Goal: Task Accomplishment & Management: Manage account settings

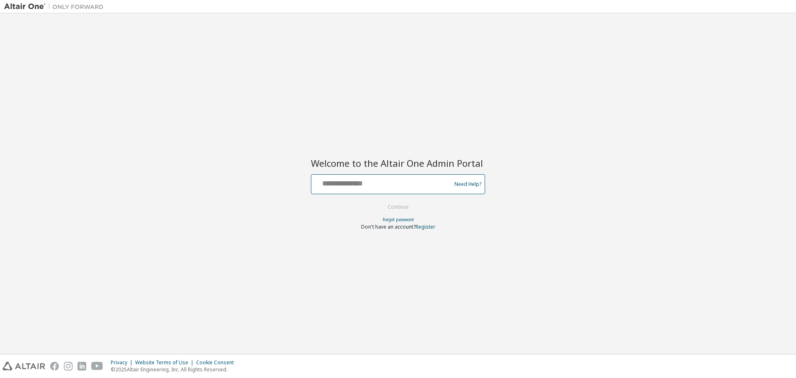
click at [347, 181] on input "text" at bounding box center [383, 182] width 136 height 12
type input "**********"
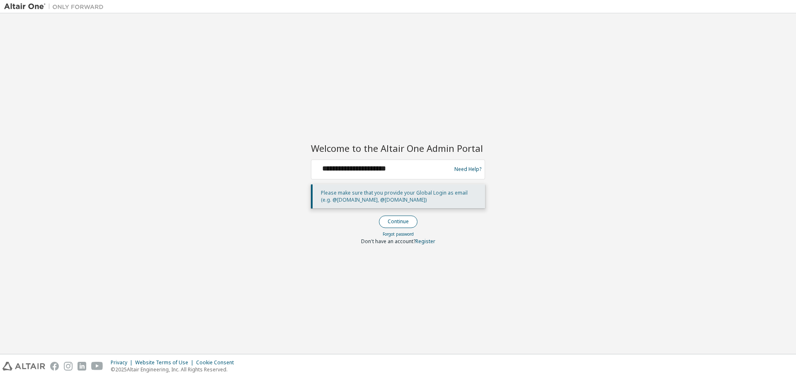
click at [395, 219] on button "Continue" at bounding box center [398, 221] width 39 height 12
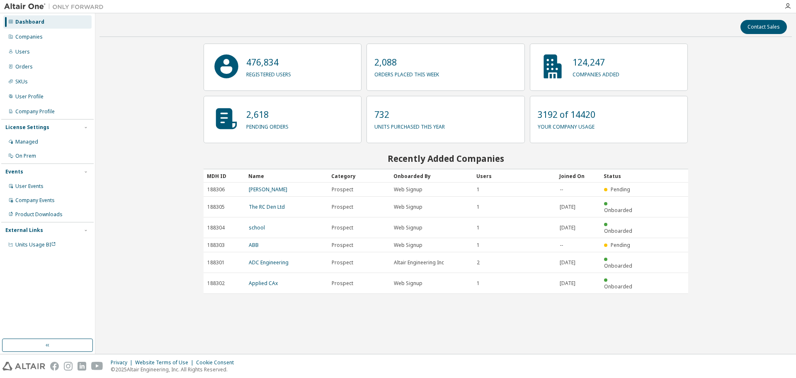
click at [746, 115] on div "Contact Sales 476,834 registered users 2,088 orders placed this week 124,247 co…" at bounding box center [445, 183] width 692 height 332
click at [150, 190] on div "Contact Sales 476,834 registered users 2,088 orders placed this week 124,247 co…" at bounding box center [445, 183] width 692 height 332
click at [57, 35] on div "Companies" at bounding box center [47, 36] width 88 height 13
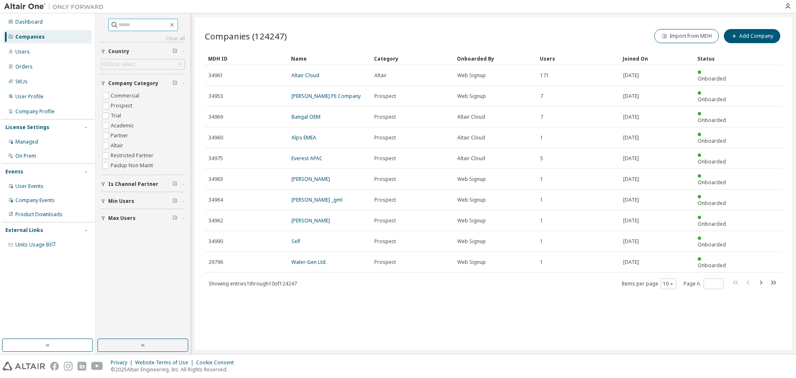
click at [149, 28] on input "text" at bounding box center [144, 25] width 50 height 8
paste input "********"
type input "********"
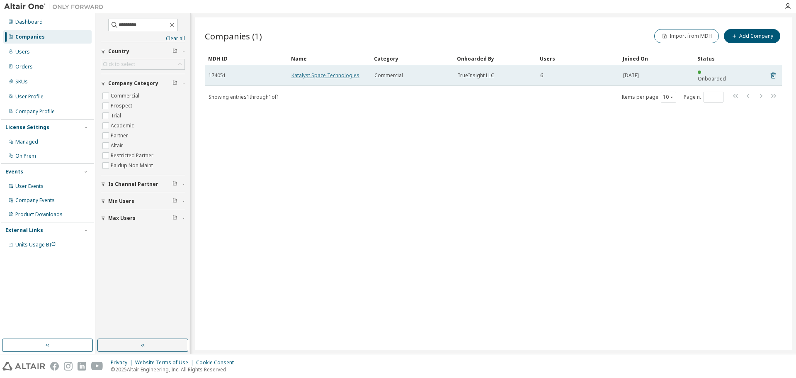
click at [322, 72] on link "Katalyst Space Technologies" at bounding box center [325, 75] width 68 height 7
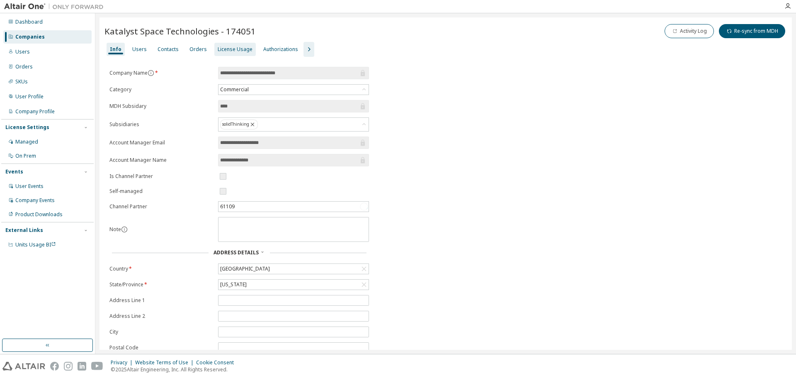
click at [230, 50] on div "License Usage" at bounding box center [235, 49] width 35 height 7
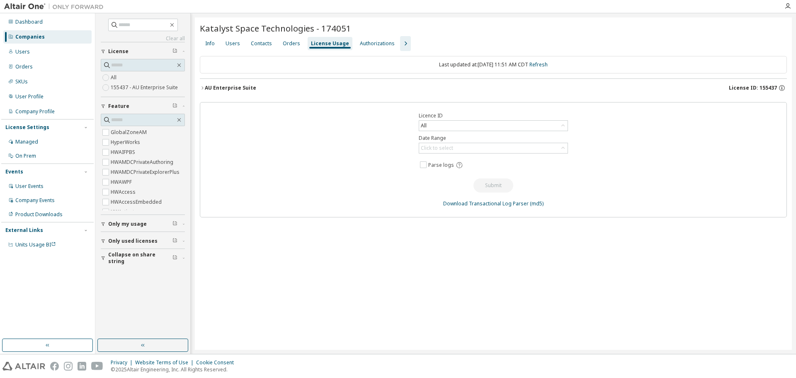
click at [204, 87] on icon "button" at bounding box center [202, 87] width 5 height 5
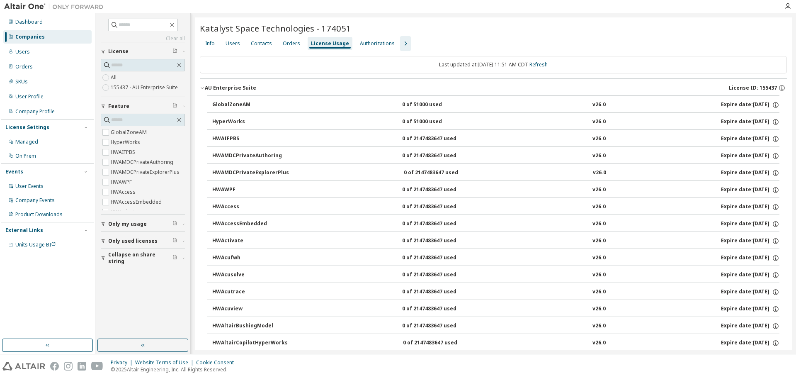
click at [363, 88] on div "AU Enterprise Suite License ID: 155437" at bounding box center [496, 87] width 582 height 7
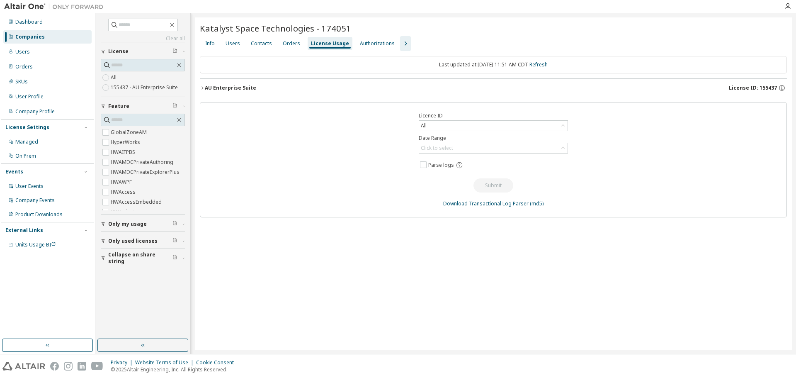
click at [205, 87] on div "AU Enterprise Suite" at bounding box center [230, 88] width 51 height 7
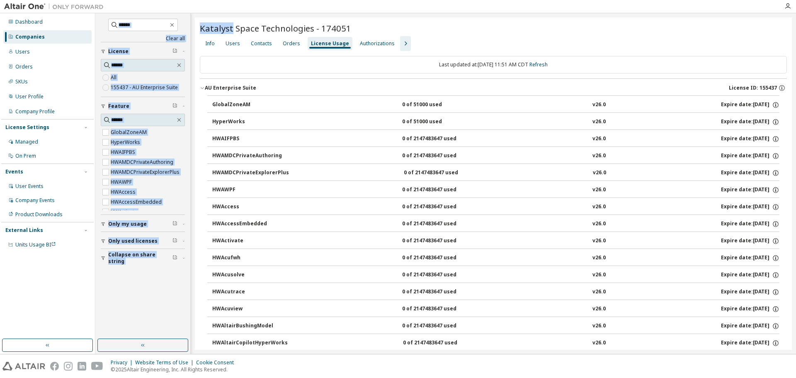
drag, startPoint x: 232, startPoint y: 27, endPoint x: 189, endPoint y: 30, distance: 43.2
click at [189, 30] on div "Clear all Collapse on share string Only used licenses Only my usage Feature Glo…" at bounding box center [445, 183] width 701 height 340
click at [217, 29] on span "Katalyst Space Technologies - 174051" at bounding box center [275, 28] width 151 height 12
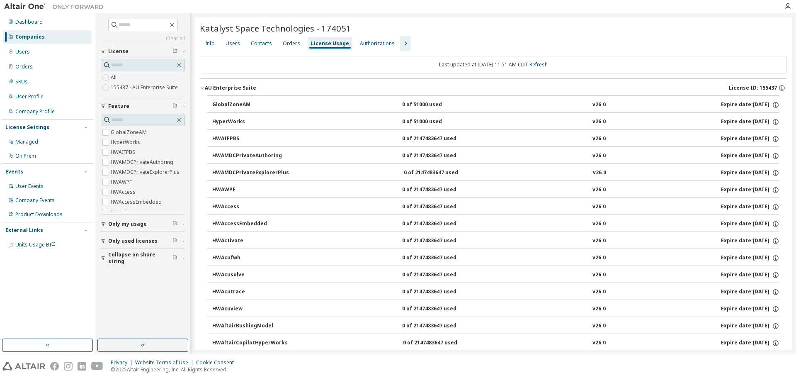
click at [214, 27] on span "Katalyst Space Technologies - 174051" at bounding box center [275, 28] width 151 height 12
copy span "Katalyst"
click at [527, 33] on div "Katalyst Space Technologies - 174051" at bounding box center [493, 28] width 587 height 12
click at [234, 44] on div "Users" at bounding box center [233, 43] width 15 height 7
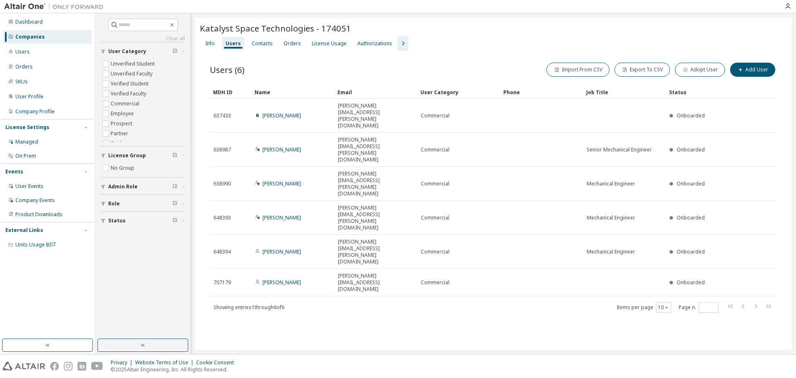
click at [433, 292] on div "Katalyst Space Technologies - 174051 Clear Load Save Save As Field Operator Val…" at bounding box center [493, 183] width 597 height 332
click at [449, 225] on div "Katalyst Space Technologies - 174051 Clear Load Save Save As Field Operator Val…" at bounding box center [493, 183] width 597 height 332
click at [425, 245] on div "Katalyst Space Technologies - 174051 Clear Load Save Save As Field Operator Val…" at bounding box center [493, 183] width 597 height 332
click at [449, 250] on div "Katalyst Space Technologies - 174051 Clear Load Save Save As Field Operator Val…" at bounding box center [493, 183] width 597 height 332
